Goal: Task Accomplishment & Management: Complete application form

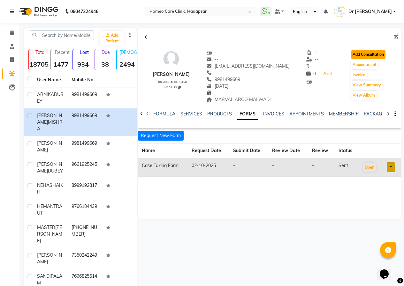
click at [360, 56] on button "Add Consultation" at bounding box center [368, 54] width 34 height 9
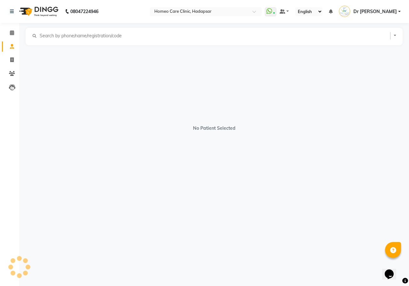
select select "[DEMOGRAPHIC_DATA]"
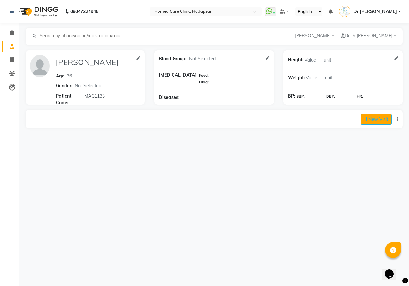
click at [376, 118] on button "New Visit" at bounding box center [375, 119] width 31 height 11
select select "980"
select select "inPerson"
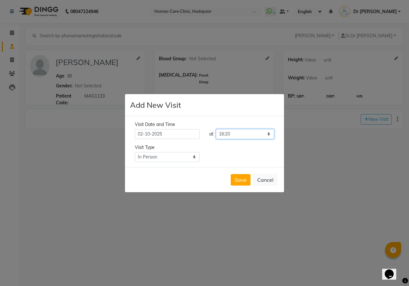
click at [227, 135] on select "Select time 09:00 09:05 09:10 09:15 09:20 09:25 09:30 09:35 09:40 09:45 09:50 0…" at bounding box center [245, 134] width 58 height 10
select select "895"
click at [216, 129] on select "Select time 09:00 09:05 09:10 09:15 09:20 09:25 09:30 09:35 09:40 09:45 09:50 0…" at bounding box center [245, 134] width 58 height 10
click at [240, 175] on button "Save" at bounding box center [240, 179] width 20 height 11
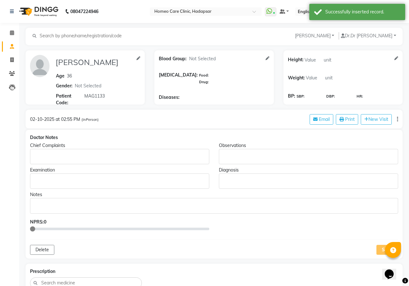
type input "[PERSON_NAME]"
type input "36"
select select "[DEMOGRAPHIC_DATA]"
type input "MAG1133"
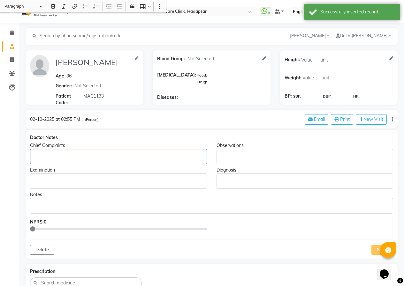
click at [90, 154] on p "Rich Text Editor, main" at bounding box center [118, 157] width 171 height 7
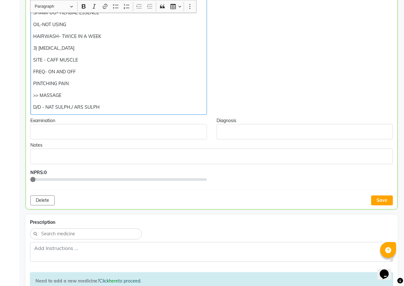
scroll to position [296, 0]
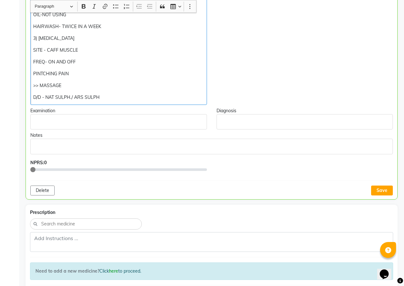
click at [379, 194] on button "Save" at bounding box center [382, 191] width 22 height 10
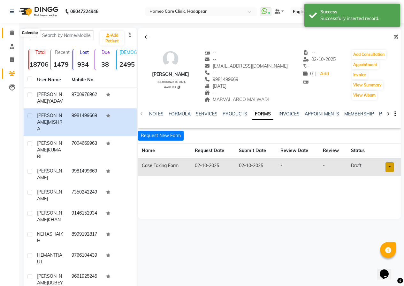
click at [13, 35] on span at bounding box center [11, 32] width 11 height 7
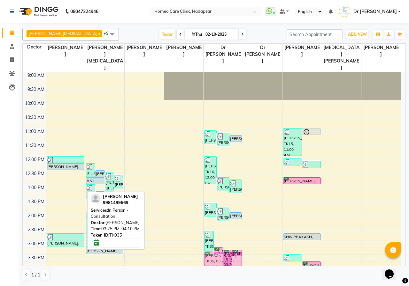
drag, startPoint x: 66, startPoint y: 253, endPoint x: 208, endPoint y: 250, distance: 141.7
click at [208, 250] on tr "[PERSON_NAME], TK17, 12:00 PM-12:15 PM, In Person - Follow Up [PERSON_NAME], TK…" at bounding box center [212, 268] width 378 height 393
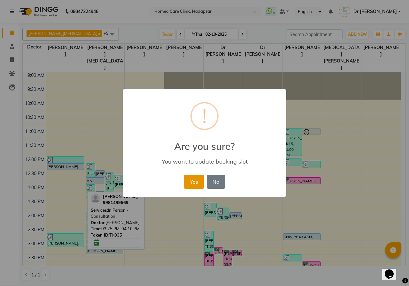
click at [189, 182] on button "Yes" at bounding box center [193, 182] width 19 height 14
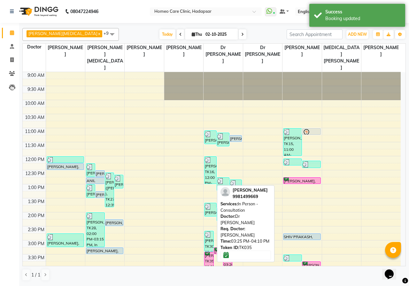
drag, startPoint x: 210, startPoint y: 248, endPoint x: 208, endPoint y: 244, distance: 4.9
click at [210, 253] on div "[PERSON_NAME], TK35, 03:25 PM-04:10 PM, In Person - Consultation" at bounding box center [208, 263] width 9 height 20
select select "6"
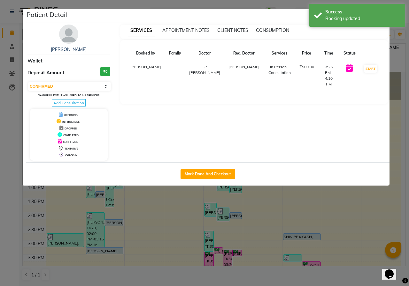
click at [77, 41] on div "[PERSON_NAME] Wallet Deposit Amount ₹0 Select IN SERVICE CONFIRMED TENTATIVE CH…" at bounding box center [69, 93] width 93 height 136
click at [74, 41] on img at bounding box center [68, 34] width 19 height 19
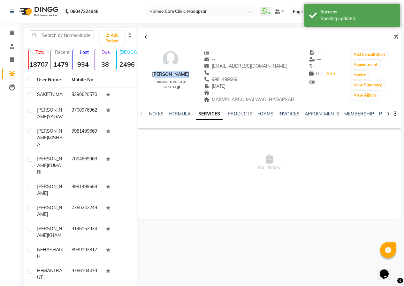
drag, startPoint x: 153, startPoint y: 73, endPoint x: 187, endPoint y: 74, distance: 33.5
click at [187, 74] on div "[PERSON_NAME] [DEMOGRAPHIC_DATA] MAG1134 -- -- [EMAIL_ADDRESS][DOMAIN_NAME] -- …" at bounding box center [269, 73] width 263 height 60
copy div "[PERSON_NAME]"
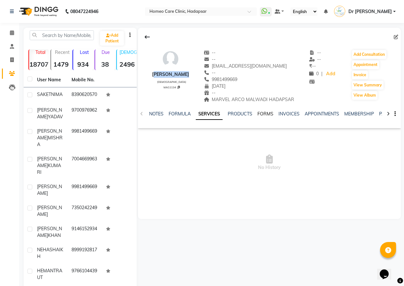
click at [261, 113] on link "FORMS" at bounding box center [265, 114] width 16 height 6
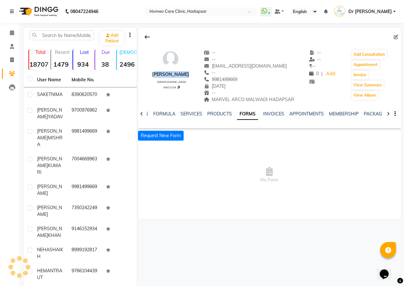
click at [258, 113] on link "FORMS" at bounding box center [247, 114] width 21 height 11
click at [161, 136] on button "Request New Form" at bounding box center [161, 136] width 46 height 10
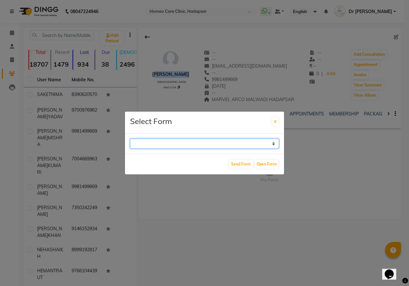
click at [157, 142] on select "Case Taking Form" at bounding box center [204, 144] width 149 height 10
select select "196"
click at [130, 139] on select "Case Taking Form" at bounding box center [204, 144] width 149 height 10
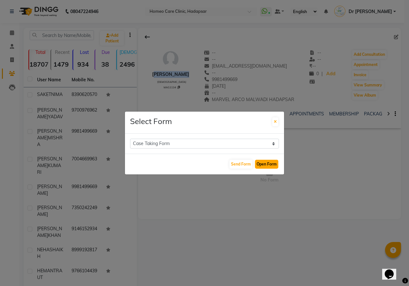
click at [265, 162] on button "Open Form" at bounding box center [266, 164] width 23 height 9
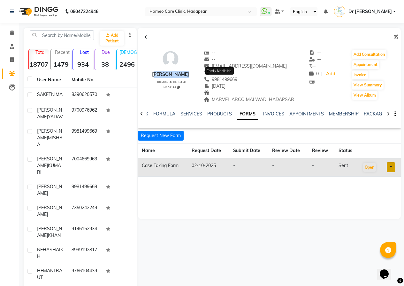
click at [211, 80] on span "9981499669" at bounding box center [221, 80] width 34 height 6
drag, startPoint x: 212, startPoint y: 80, endPoint x: 240, endPoint y: 79, distance: 27.8
click at [240, 79] on div "9981499669" at bounding box center [249, 79] width 91 height 7
copy span "9981499669"
click at [262, 199] on div "[PERSON_NAME] [DEMOGRAPHIC_DATA] MAG1134 -- -- [EMAIL_ADDRESS][DOMAIN_NAME] -- …" at bounding box center [269, 124] width 263 height 192
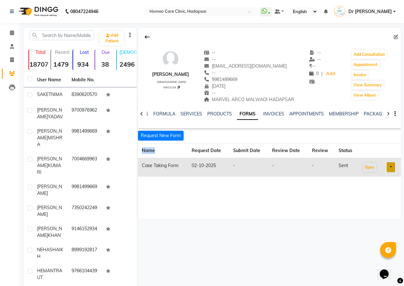
click at [262, 199] on div "[PERSON_NAME] [DEMOGRAPHIC_DATA] MAG1134 -- -- [EMAIL_ADDRESS][DOMAIN_NAME] -- …" at bounding box center [269, 124] width 263 height 192
click at [370, 53] on button "Add Consultation" at bounding box center [369, 54] width 34 height 9
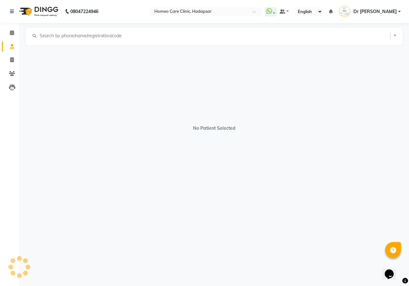
click at [370, 53] on div "No Patient Selected" at bounding box center [214, 125] width 377 height 160
select select "[DEMOGRAPHIC_DATA]"
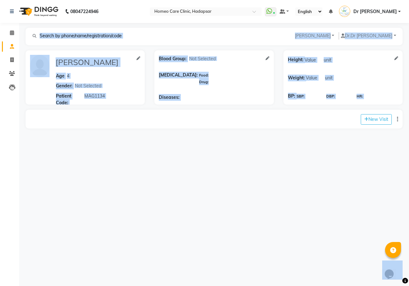
click at [366, 155] on div "08047224946 Select Location × Homeo Care Clinic, Hadapsar WhatsApp Status ✕ Sta…" at bounding box center [204, 143] width 409 height 286
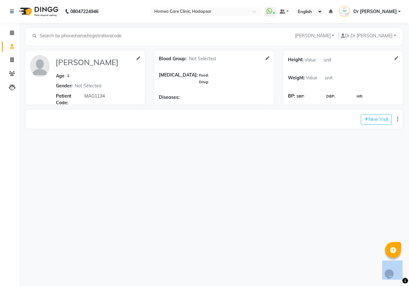
click at [366, 155] on div "08047224946 Select Location × Homeo Care Clinic, Hadapsar WhatsApp Status ✕ Sta…" at bounding box center [204, 143] width 409 height 286
click at [368, 120] on button "New Visit" at bounding box center [375, 119] width 31 height 11
select select "1000"
select select "inPerson"
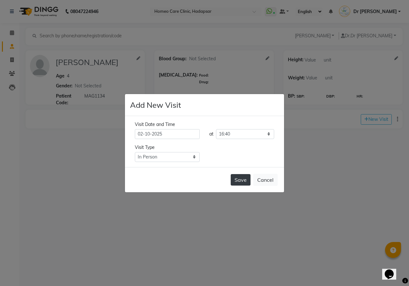
click at [238, 180] on button "Save" at bounding box center [240, 179] width 20 height 11
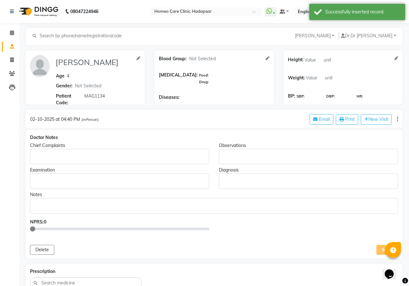
type input "[PERSON_NAME]"
type input "4"
select select "[DEMOGRAPHIC_DATA]"
type input "MAG1134"
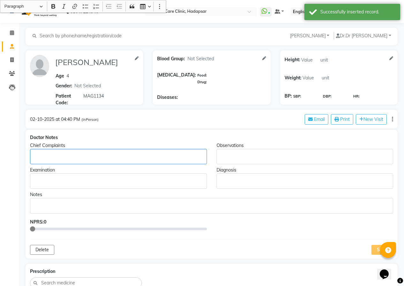
click at [63, 157] on p "Rich Text Editor, main" at bounding box center [118, 157] width 171 height 7
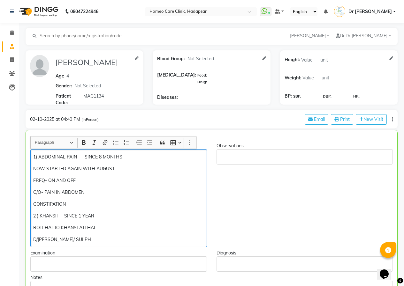
scroll to position [128, 0]
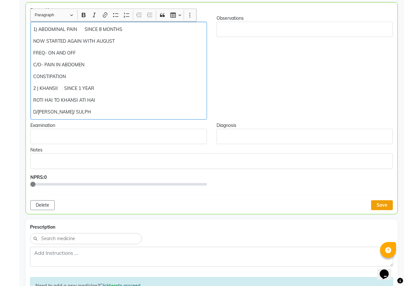
click at [379, 202] on button "Save" at bounding box center [382, 205] width 22 height 10
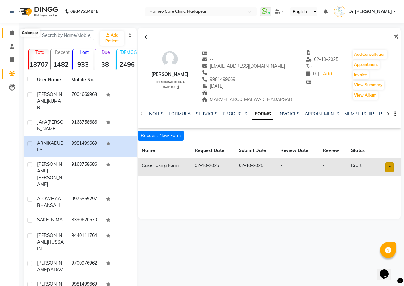
click at [14, 32] on icon at bounding box center [12, 32] width 4 height 5
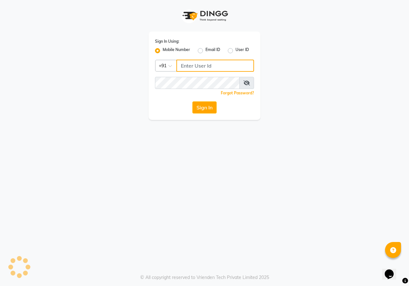
click at [200, 65] on input "Username" at bounding box center [215, 66] width 78 height 12
type input "9359245121"
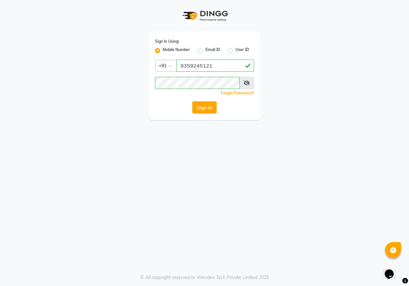
click at [212, 108] on button "Sign In" at bounding box center [204, 108] width 24 height 12
